Goal: Information Seeking & Learning: Find specific fact

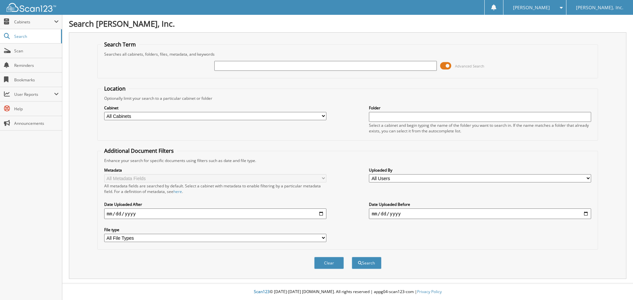
drag, startPoint x: 321, startPoint y: 67, endPoint x: 317, endPoint y: 60, distance: 7.7
click at [321, 67] on input "text" at bounding box center [325, 66] width 222 height 10
type input "r3151a"
click at [370, 261] on button "Search" at bounding box center [367, 263] width 30 height 12
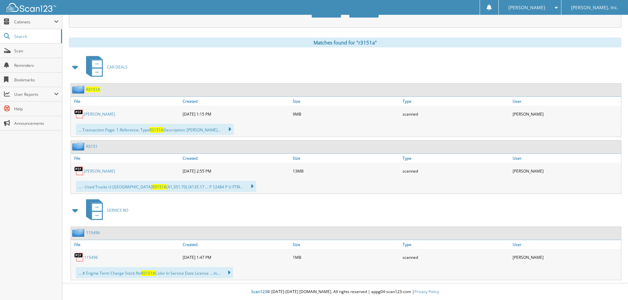
click at [116, 210] on span "SERVICE RO" at bounding box center [117, 211] width 21 height 6
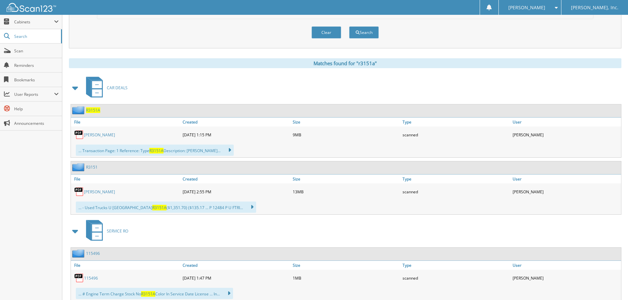
scroll to position [252, 0]
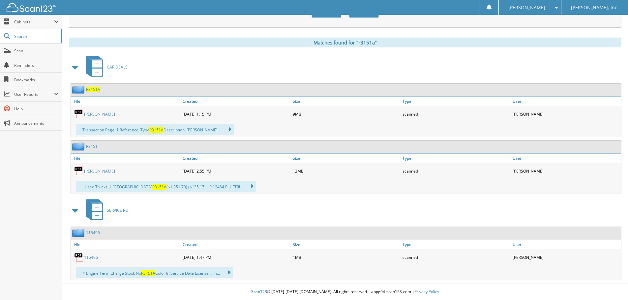
click at [94, 258] on link "115496" at bounding box center [91, 258] width 14 height 6
